Goal: Communication & Community: Participate in discussion

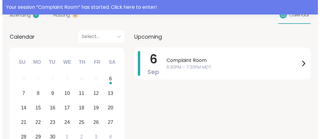
scroll to position [94, 0]
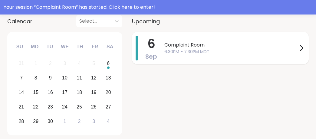
click at [194, 46] on span "Complaint Room" at bounding box center [230, 44] width 133 height 7
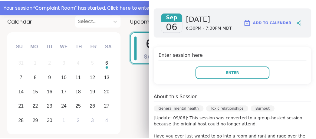
scroll to position [83, 0]
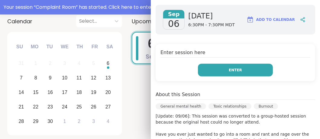
click at [241, 69] on button "Enter" at bounding box center [235, 70] width 75 height 13
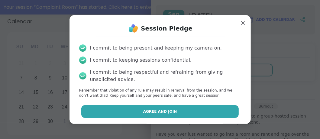
click at [187, 110] on button "Agree and Join" at bounding box center [160, 111] width 158 height 13
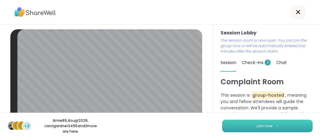
click at [260, 126] on span "Join now" at bounding box center [265, 125] width 17 height 5
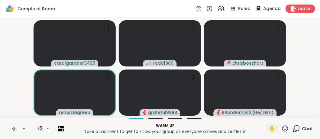
click at [14, 128] on icon at bounding box center [13, 128] width 5 height 5
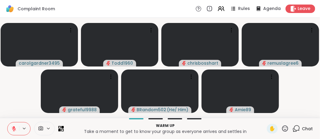
click at [12, 128] on icon at bounding box center [13, 128] width 5 height 5
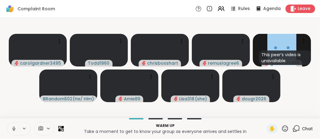
click at [47, 128] on icon at bounding box center [48, 128] width 5 height 5
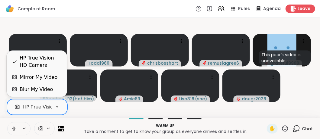
scroll to position [0, 24]
click at [57, 106] on icon at bounding box center [56, 106] width 5 height 5
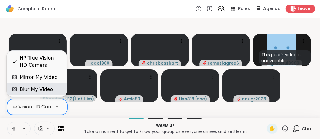
click at [48, 89] on div "Blur My Video" at bounding box center [36, 89] width 33 height 7
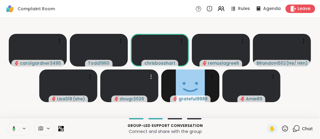
drag, startPoint x: 121, startPoint y: 75, endPoint x: 98, endPoint y: 5, distance: 74.2
click at [98, 5] on div "Complaint Room Rules Agenda Leave" at bounding box center [160, 9] width 320 height 18
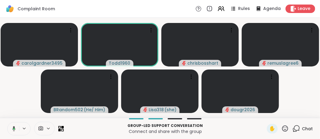
click at [13, 129] on icon at bounding box center [12, 128] width 5 height 5
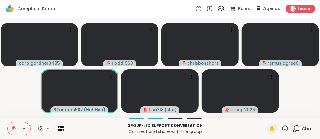
click at [13, 128] on icon at bounding box center [14, 129] width 4 height 4
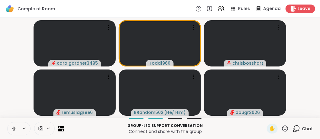
click at [15, 128] on icon at bounding box center [13, 128] width 5 height 5
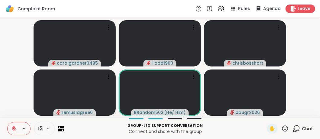
click at [15, 128] on icon at bounding box center [13, 128] width 5 height 5
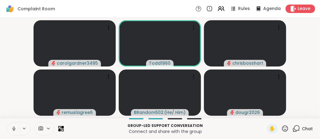
click at [14, 106] on video-player-container "carolgardner3495 Todd1960 chrisbosshart remuslagree6 BRandom502 ( He/ Him ) dou…" at bounding box center [160, 67] width 313 height 95
click at [14, 126] on icon at bounding box center [13, 128] width 5 height 5
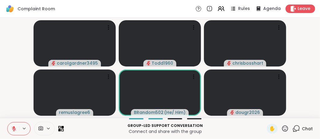
click at [13, 128] on icon at bounding box center [13, 128] width 5 height 5
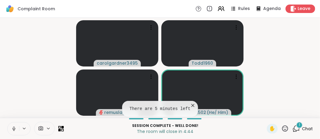
click at [16, 129] on icon at bounding box center [13, 128] width 5 height 5
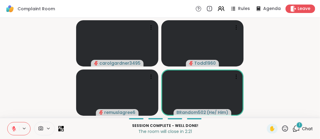
click at [15, 129] on icon at bounding box center [14, 129] width 4 height 4
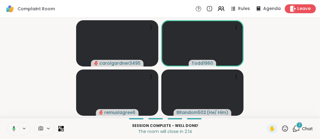
click at [293, 8] on div "Leave" at bounding box center [300, 8] width 31 height 9
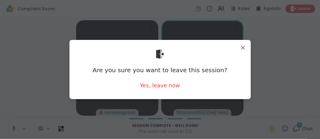
click at [165, 90] on div "Are you sure you want to leave this session? Yes, leave now" at bounding box center [160, 69] width 172 height 49
click at [164, 87] on div "Yes, leave now" at bounding box center [160, 86] width 40 height 8
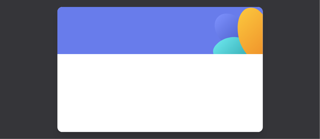
click at [163, 83] on span at bounding box center [160, 85] width 177 height 33
